Goal: Communication & Community: Answer question/provide support

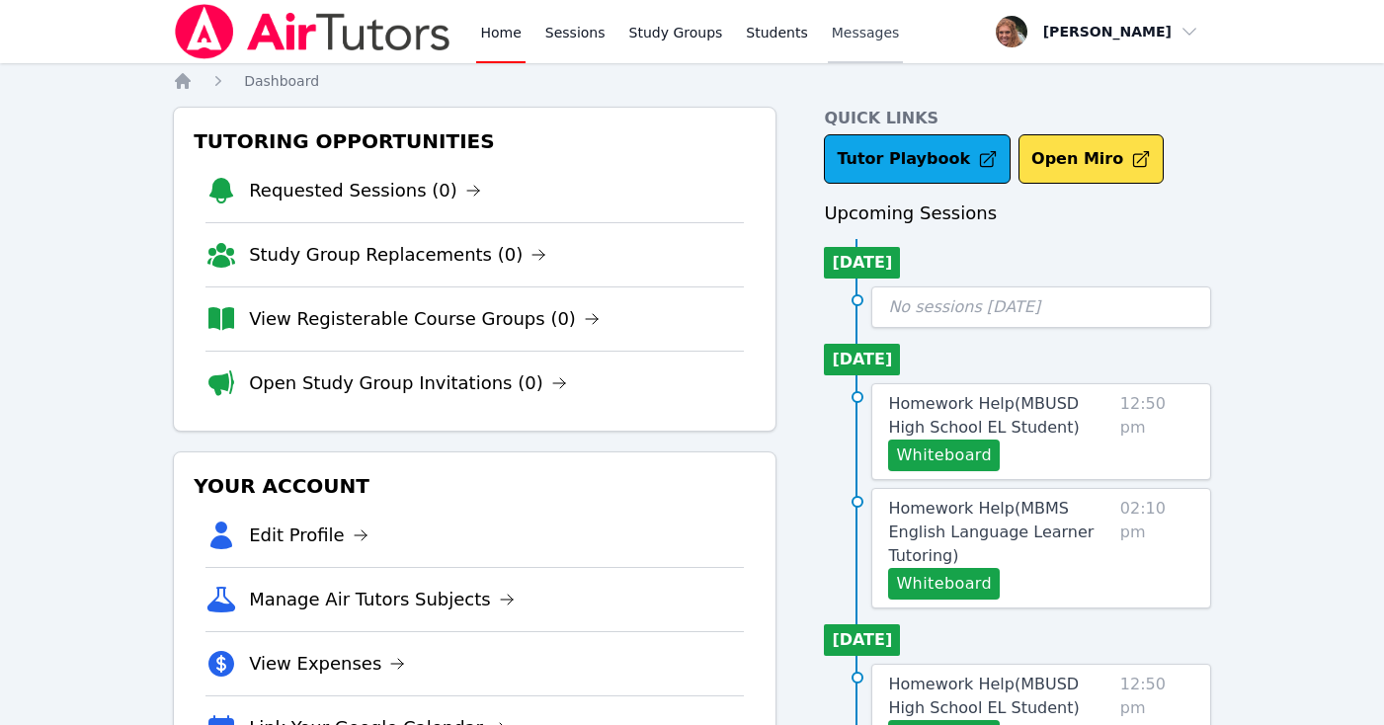
click at [855, 35] on span "Messages" at bounding box center [866, 33] width 68 height 20
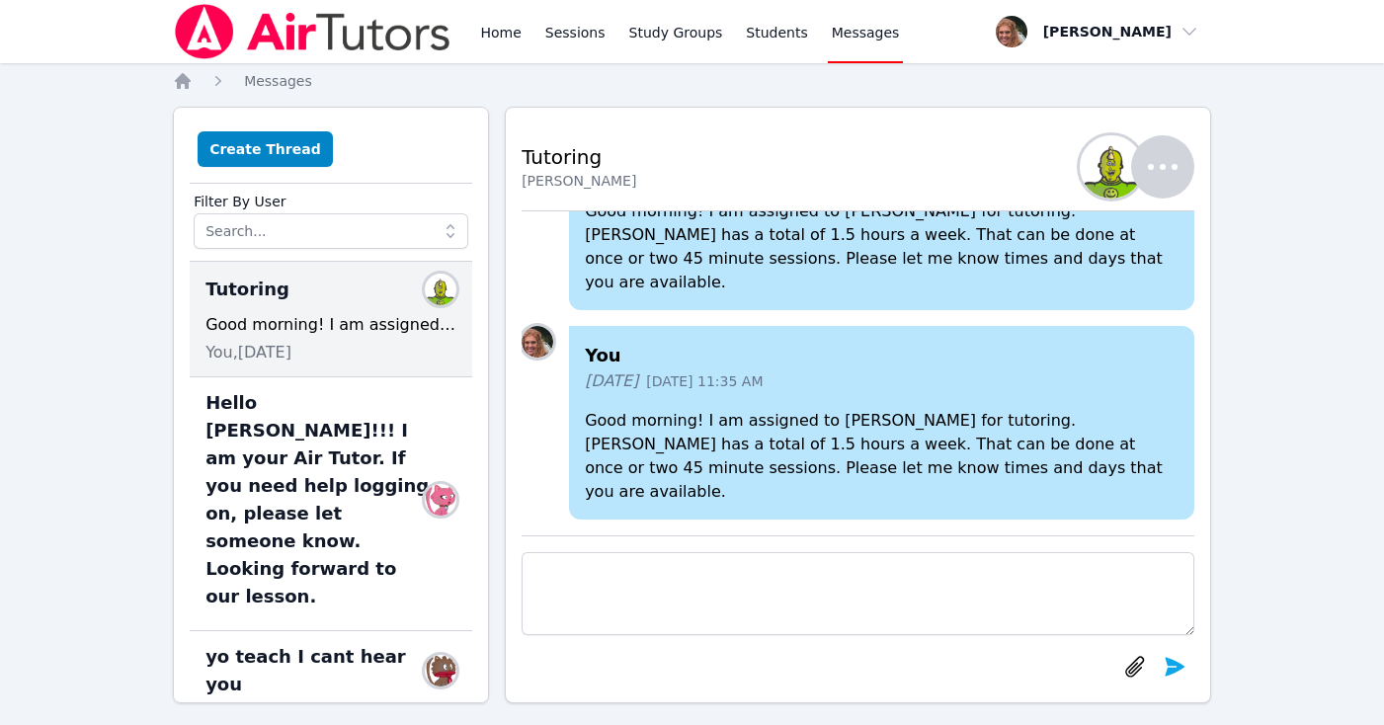
click at [1116, 166] on img "button" at bounding box center [1111, 166] width 63 height 63
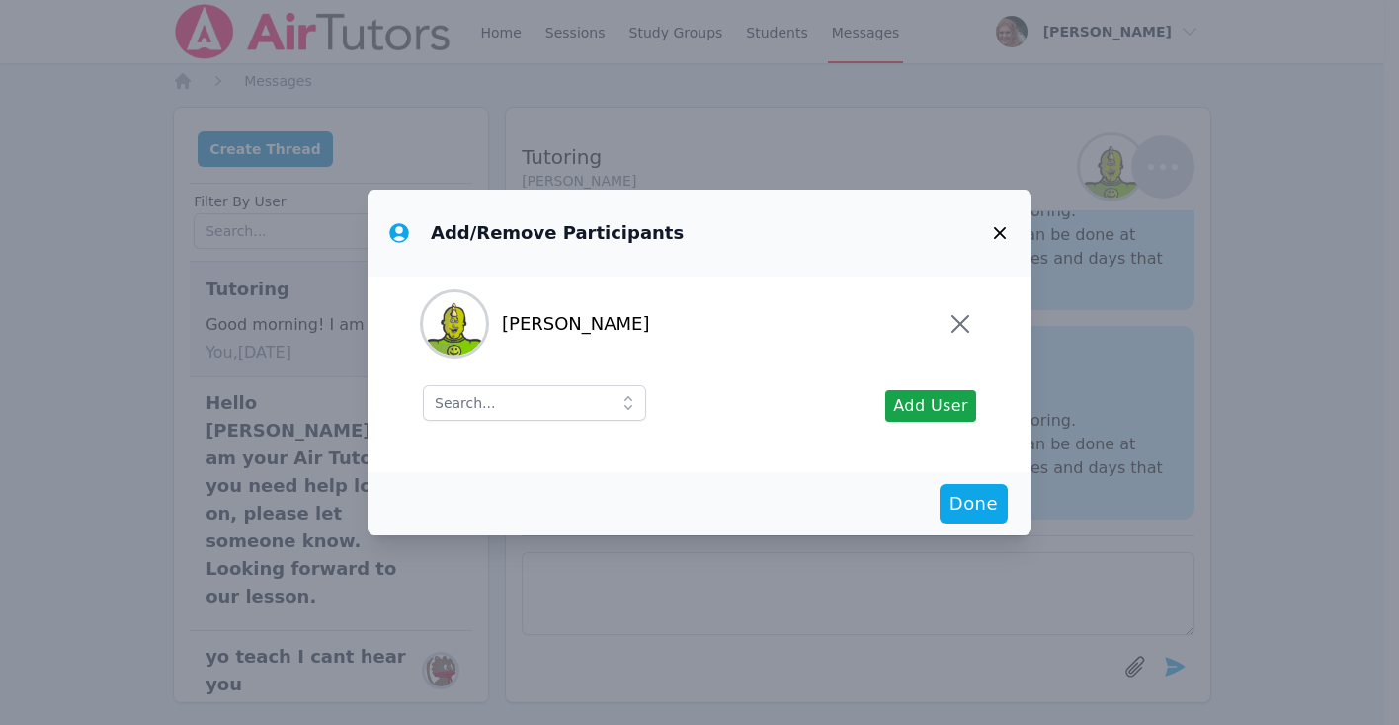
click at [999, 226] on icon "button" at bounding box center [1000, 233] width 24 height 24
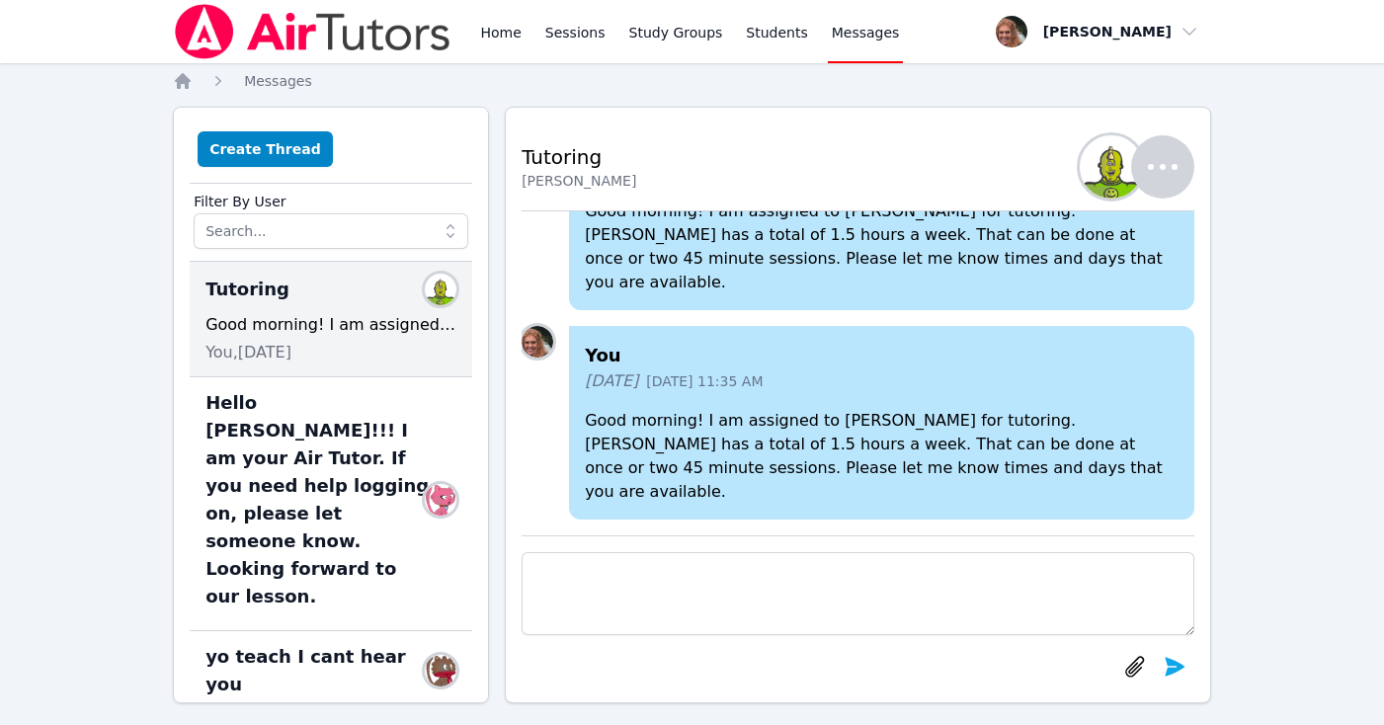
click at [1184, 170] on icon "button" at bounding box center [1162, 166] width 47 height 47
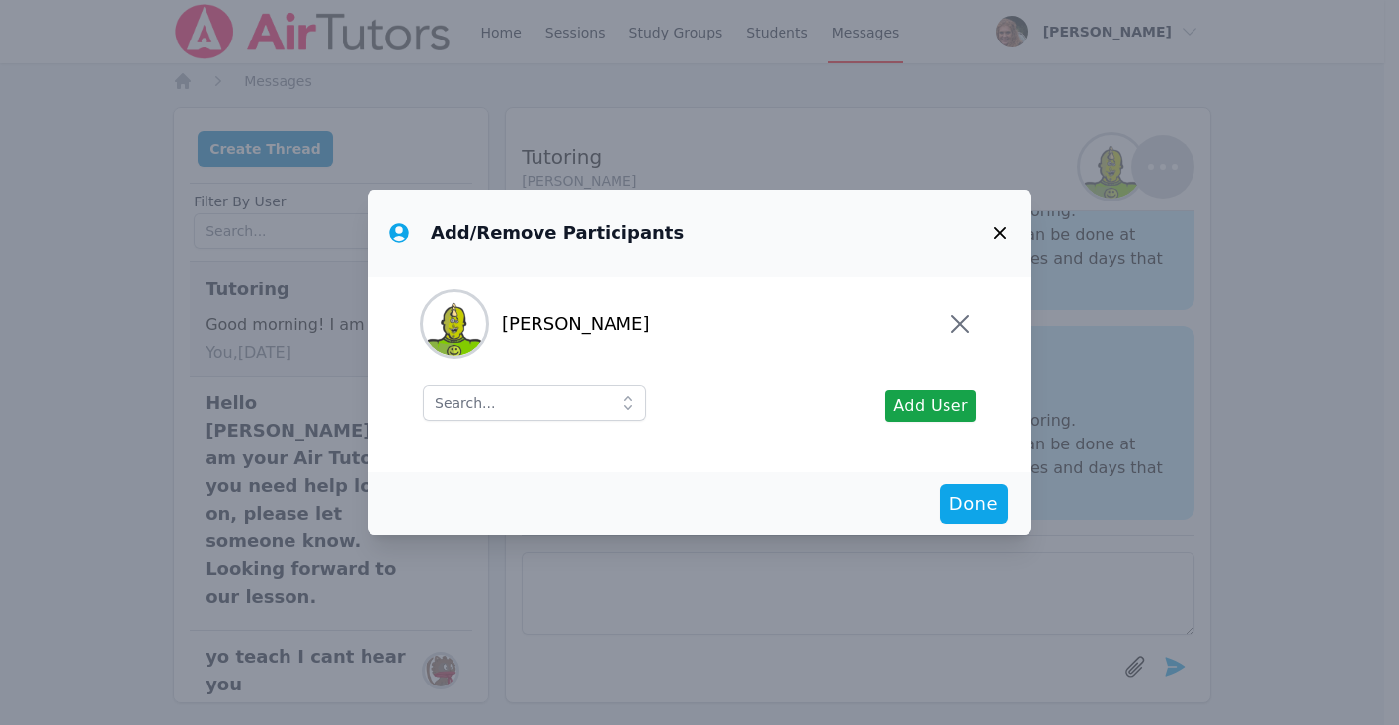
click at [992, 236] on icon "button" at bounding box center [1000, 233] width 24 height 24
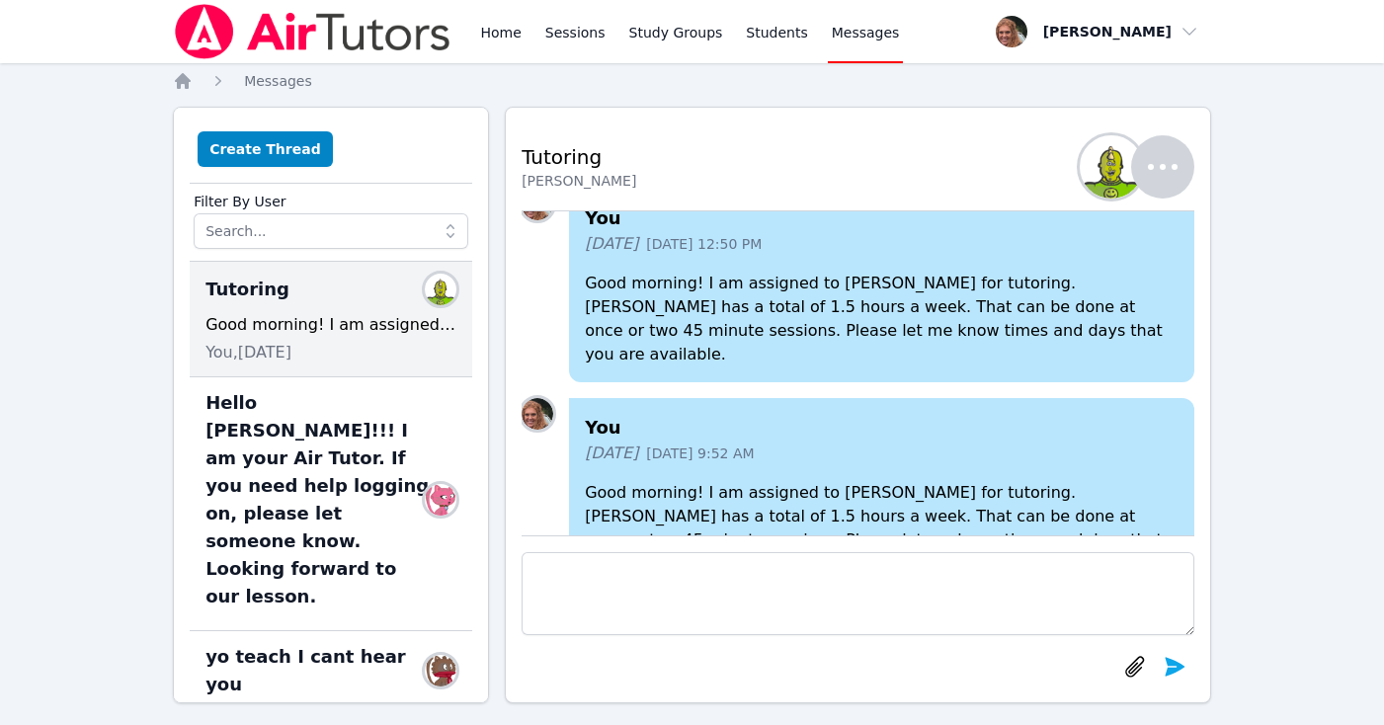
scroll to position [-281, 0]
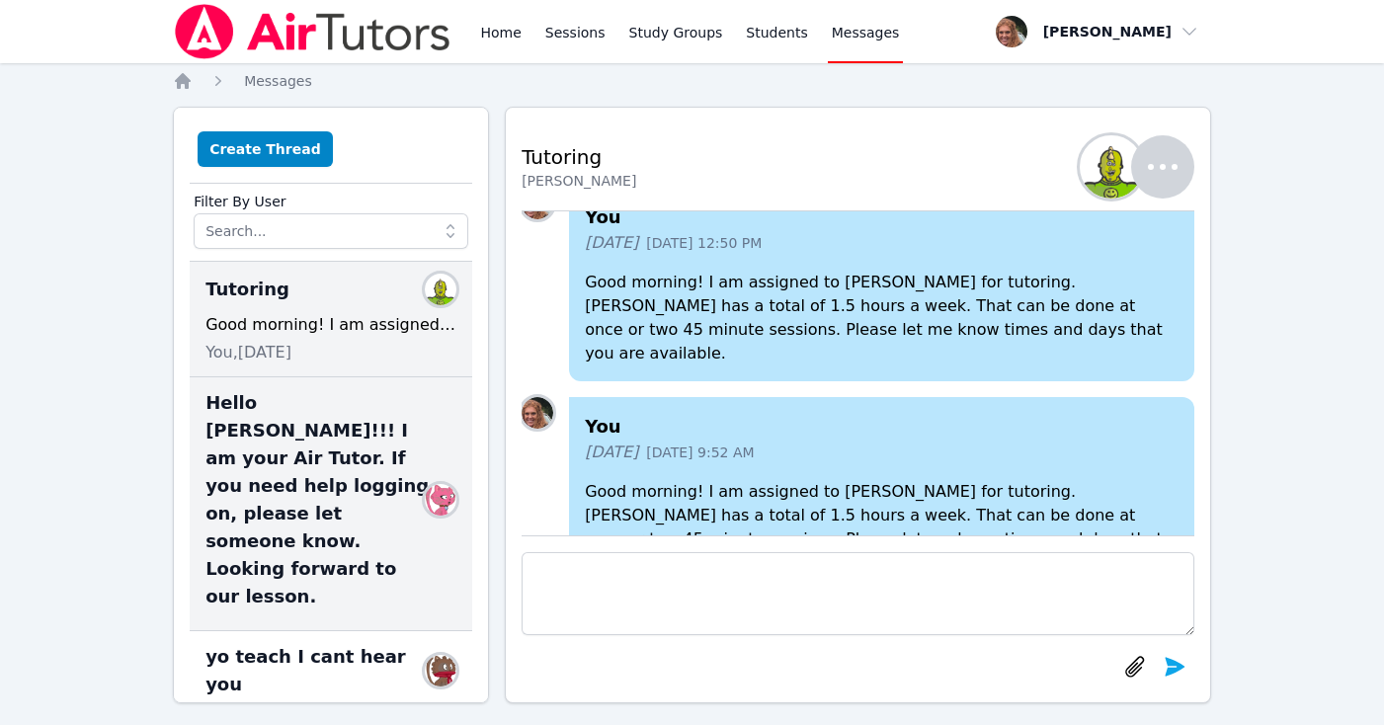
click at [295, 472] on span "Hello [PERSON_NAME]!!! I am your Air Tutor. If you need help logging on, please…" at bounding box center [318, 499] width 227 height 221
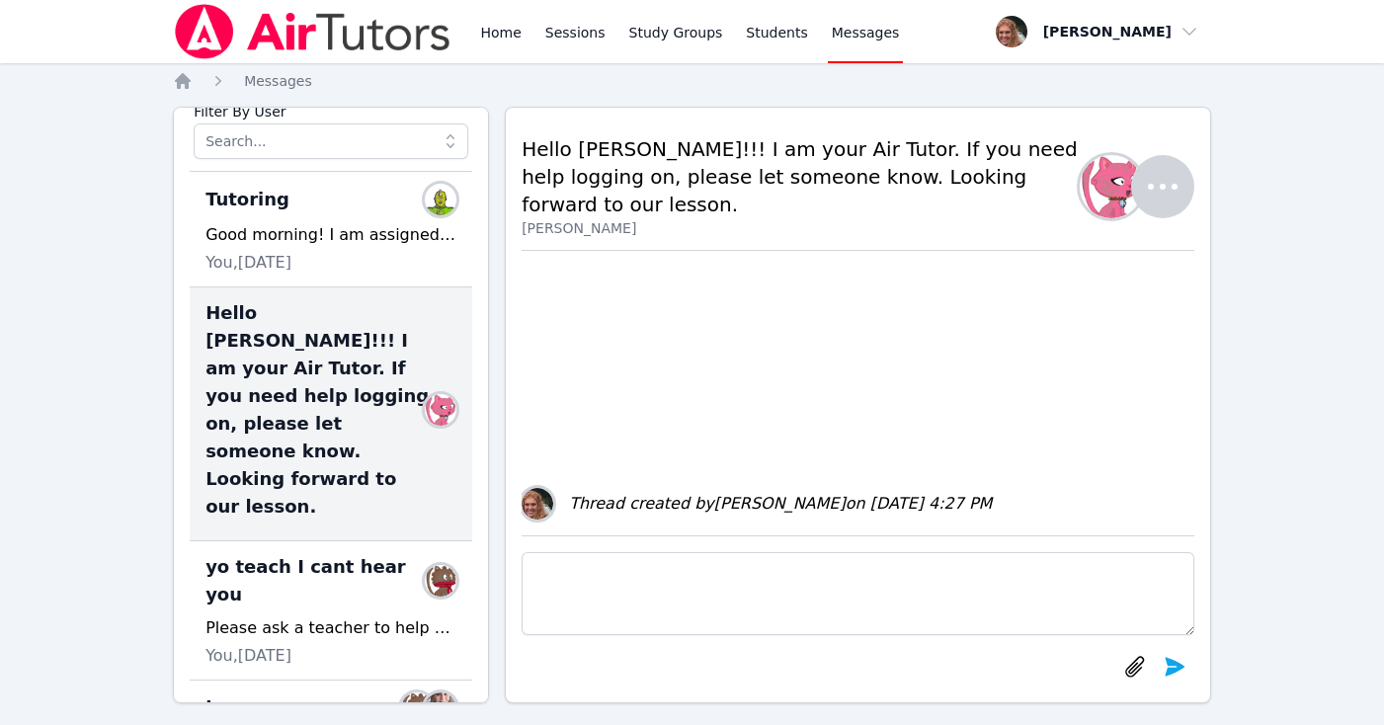
scroll to position [89, 0]
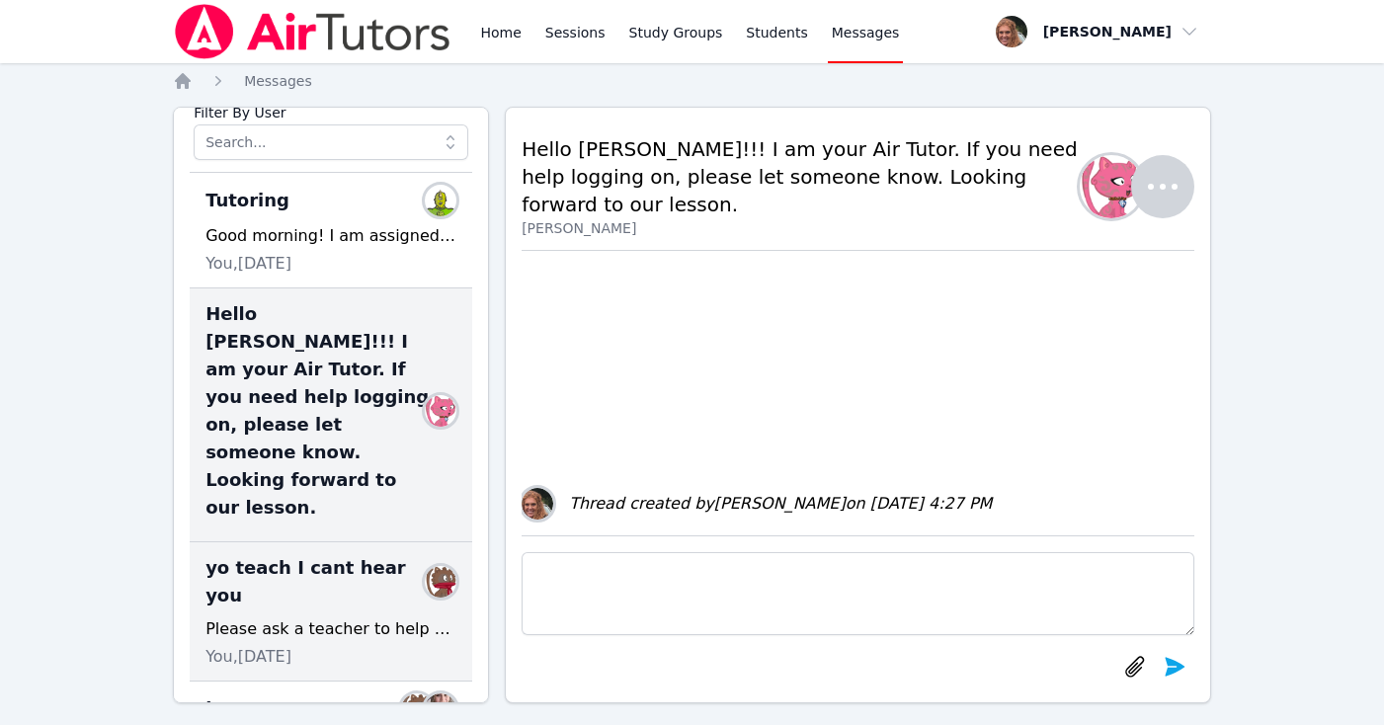
click at [295, 554] on span "yo teach I cant hear you" at bounding box center [318, 581] width 227 height 55
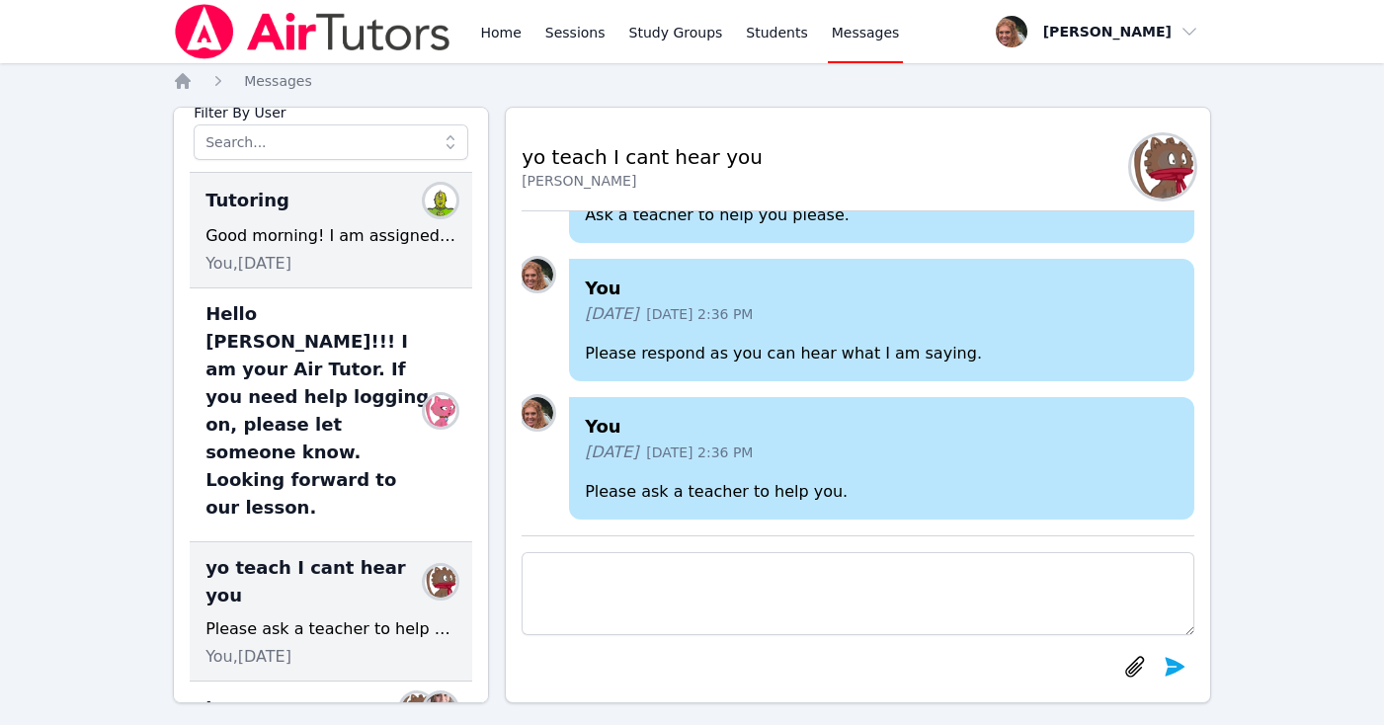
click at [333, 231] on div "Good morning! I am assigned to [PERSON_NAME] for tutoring. [PERSON_NAME] has a …" at bounding box center [330, 236] width 251 height 24
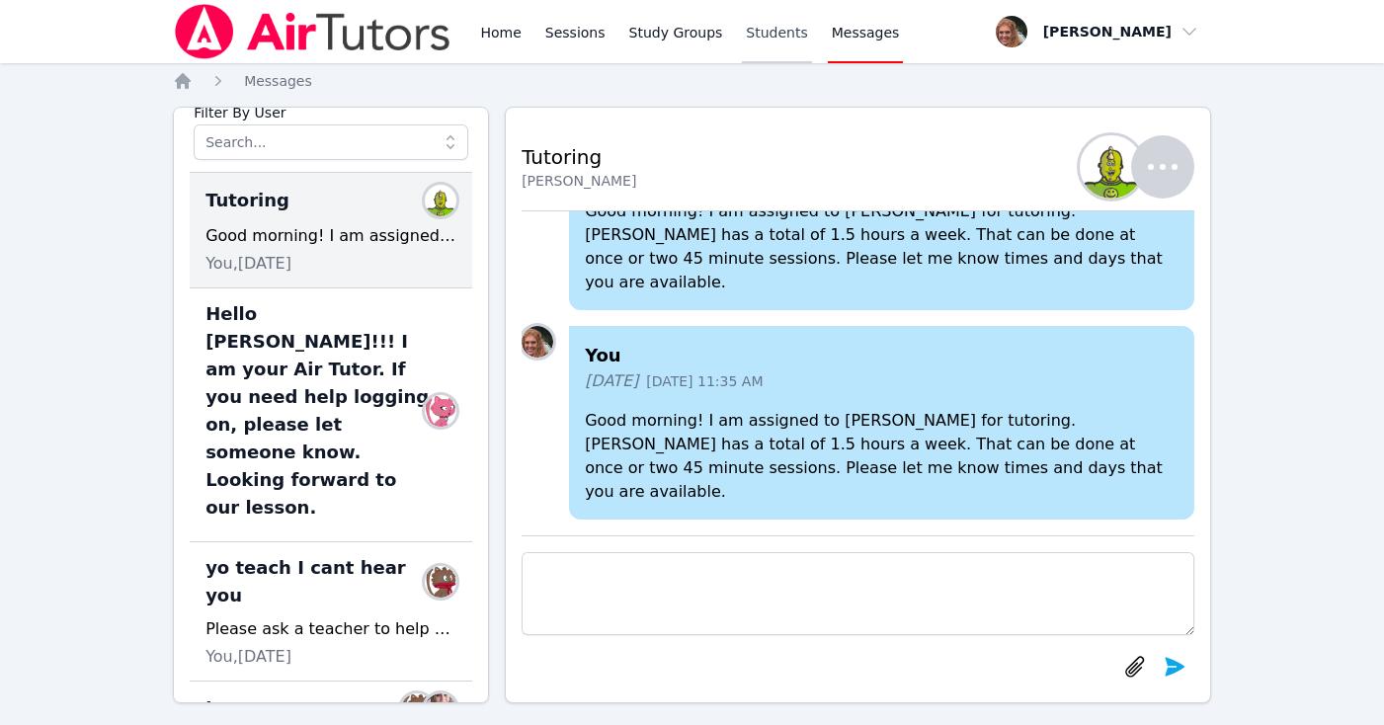
click at [764, 26] on link "Students" at bounding box center [776, 31] width 69 height 63
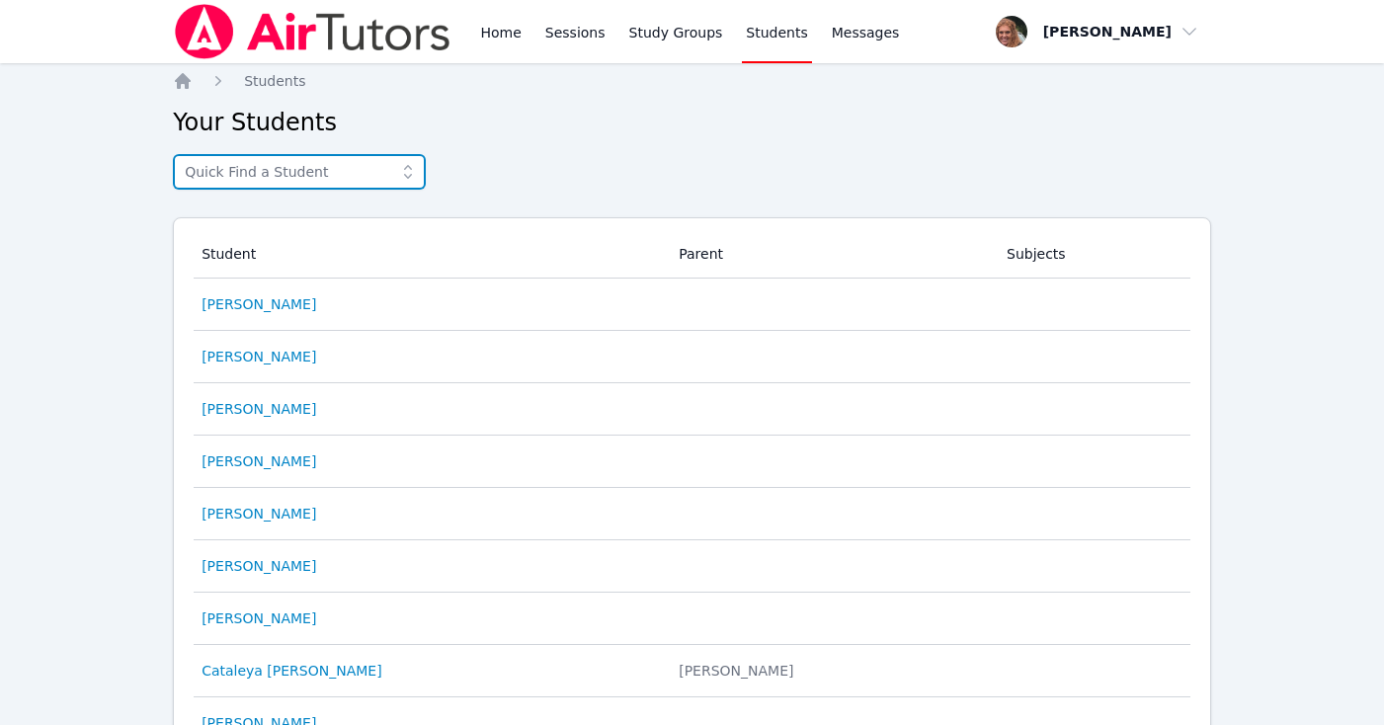
click at [346, 171] on input "text" at bounding box center [299, 172] width 253 height 36
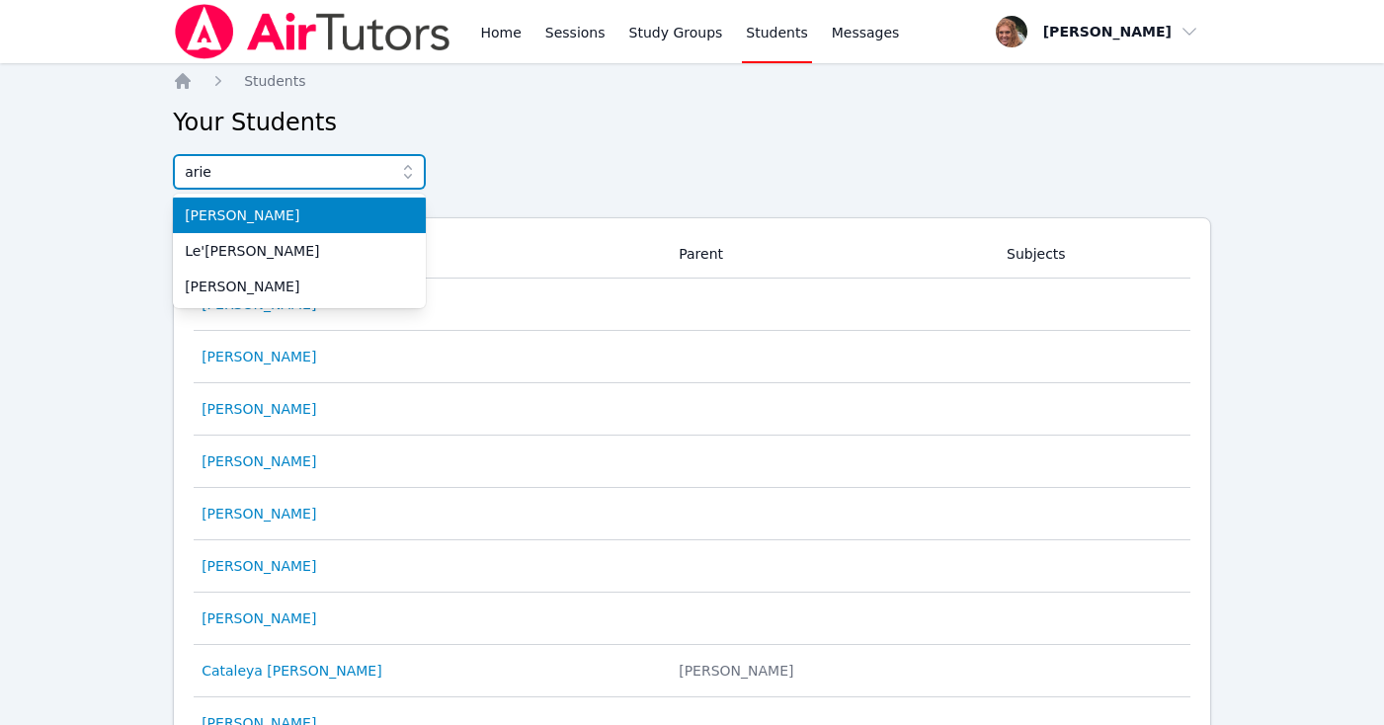
type input "arie"
click at [252, 210] on span "[PERSON_NAME]" at bounding box center [299, 215] width 229 height 20
